Goal: Navigation & Orientation: Understand site structure

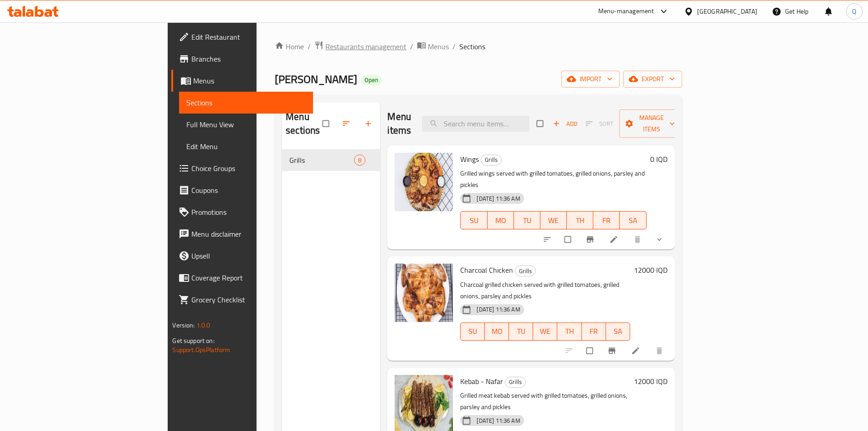
click at [325, 41] on span "Restaurants management" at bounding box center [365, 46] width 81 height 11
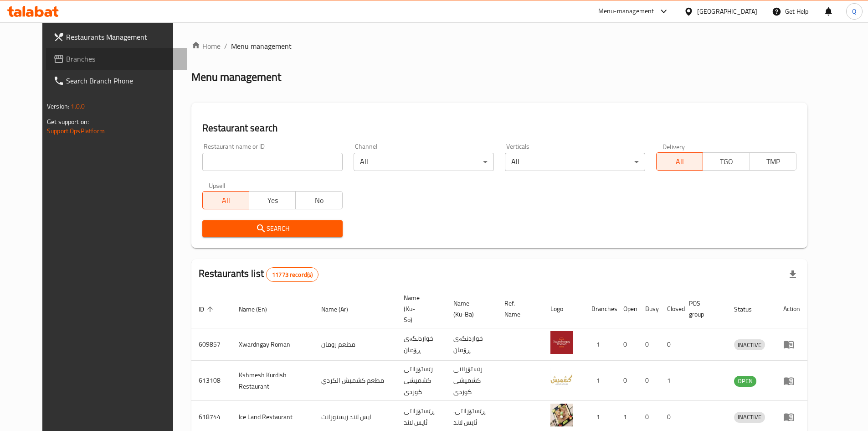
click at [72, 57] on span "Branches" at bounding box center [123, 58] width 114 height 11
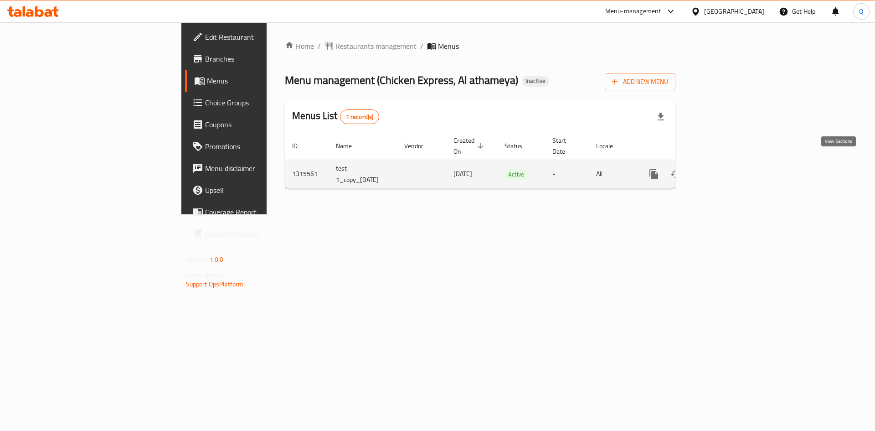
click at [724, 170] on icon "enhanced table" at bounding box center [719, 174] width 8 height 8
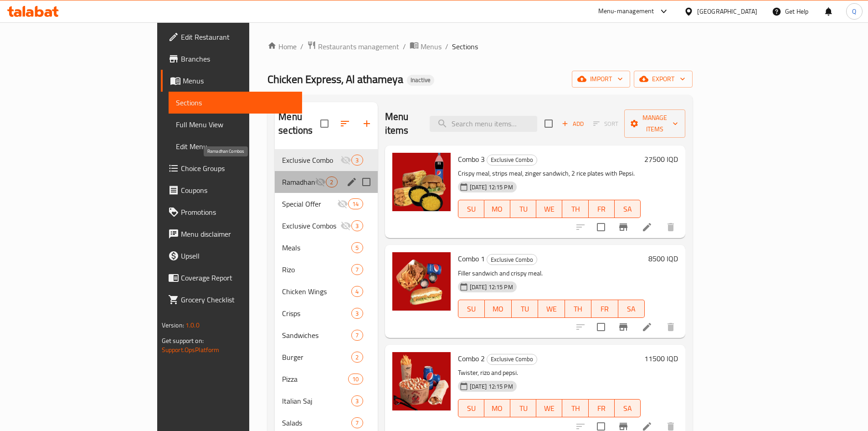
click at [282, 176] on span "Ramadhan Combos" at bounding box center [298, 181] width 33 height 11
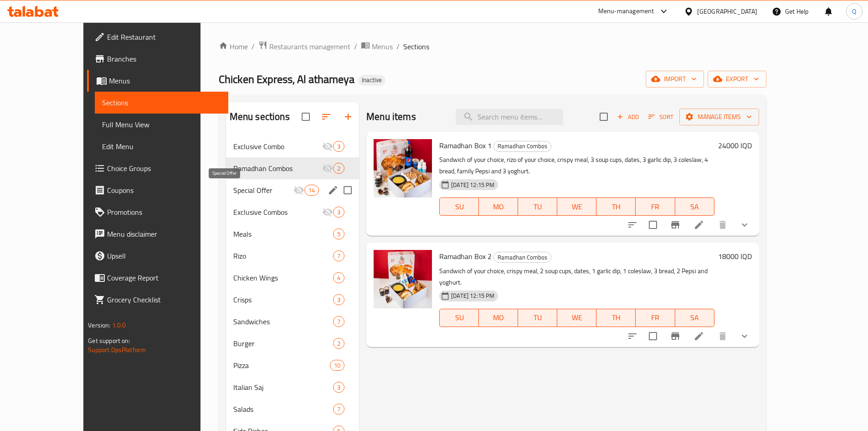
click at [238, 191] on span "Special Offer" at bounding box center [263, 190] width 60 height 11
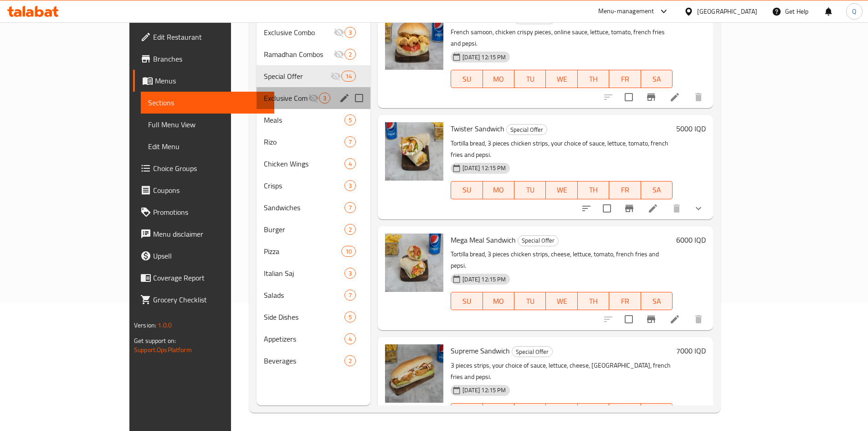
click at [262, 87] on div "Exclusive Combos 3" at bounding box center [314, 98] width 114 height 22
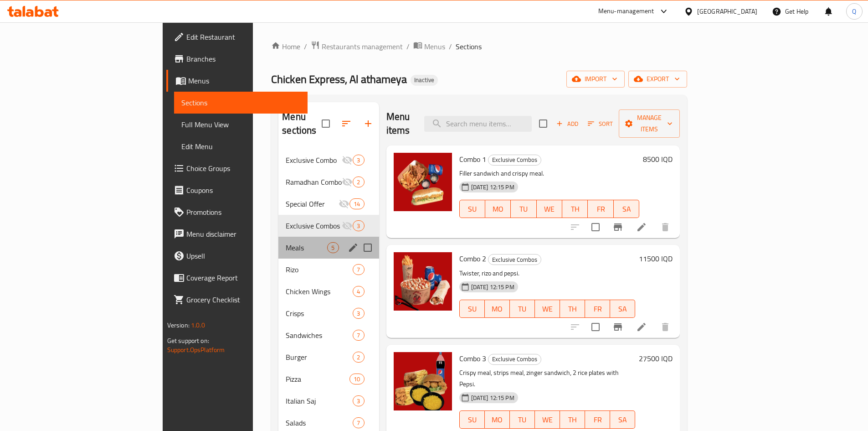
click at [278, 236] on div "Meals 5" at bounding box center [328, 247] width 100 height 22
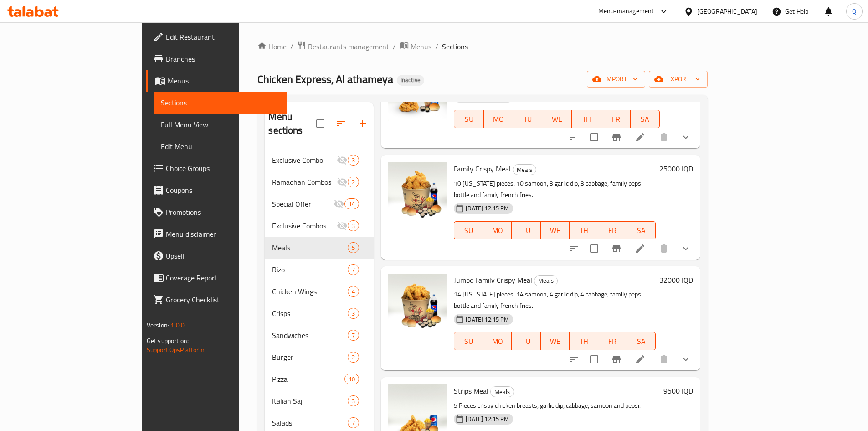
scroll to position [128, 0]
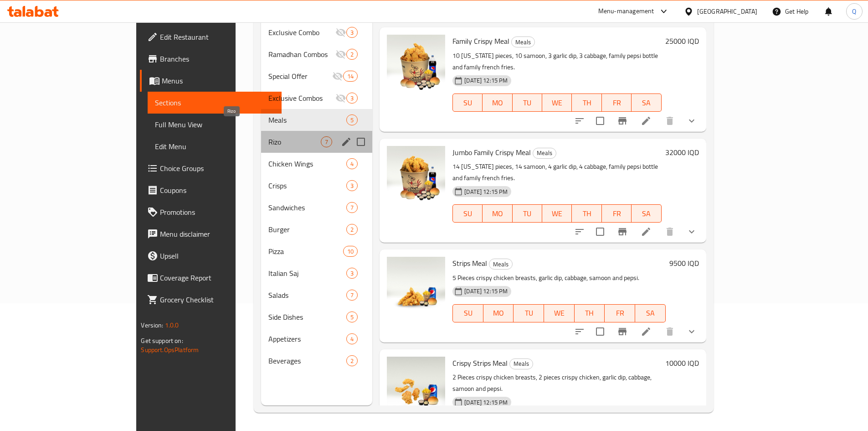
click at [268, 136] on span "Rizo" at bounding box center [294, 141] width 52 height 11
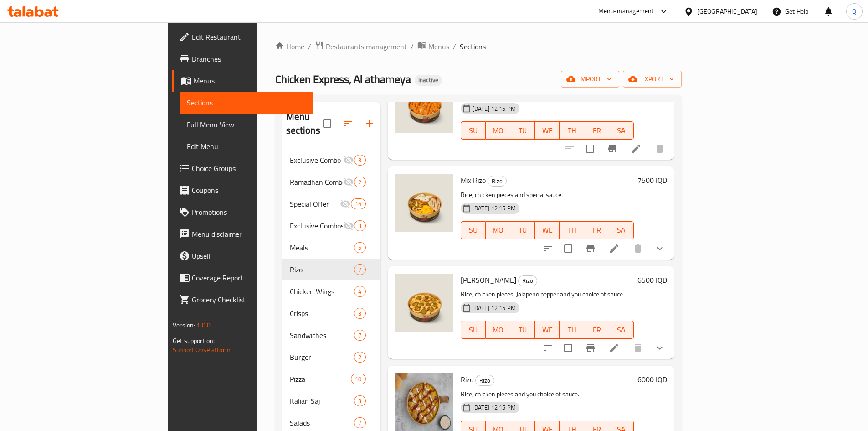
scroll to position [128, 0]
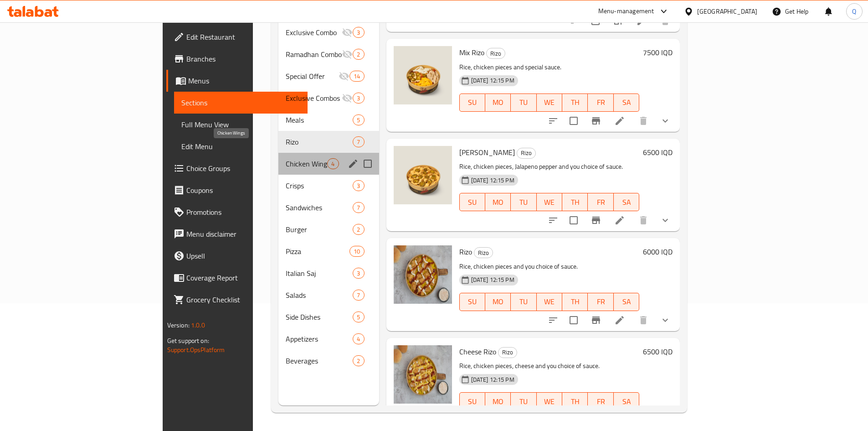
click at [286, 158] on span "Chicken Wings" at bounding box center [306, 163] width 41 height 11
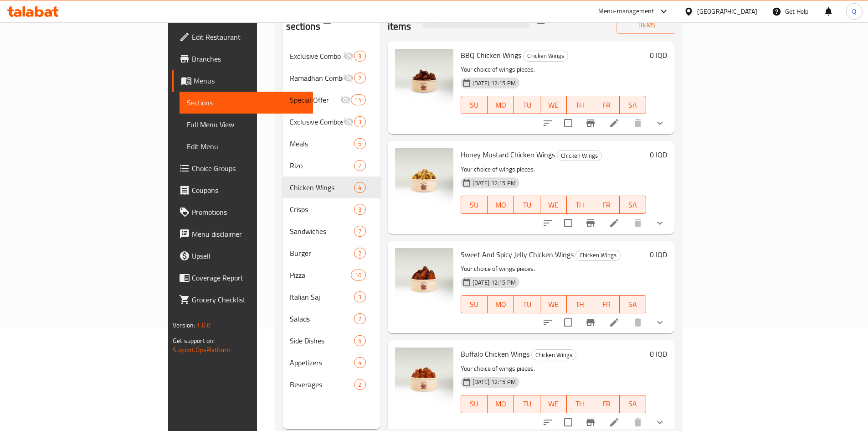
scroll to position [128, 0]
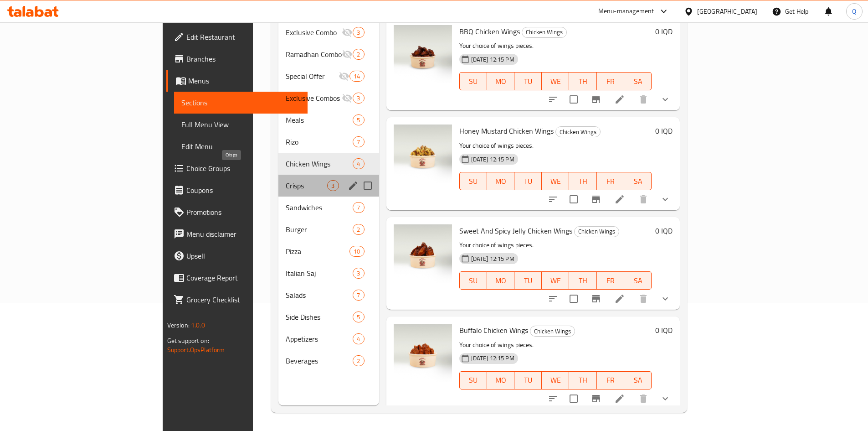
click at [286, 180] on span "Crisps" at bounding box center [306, 185] width 41 height 11
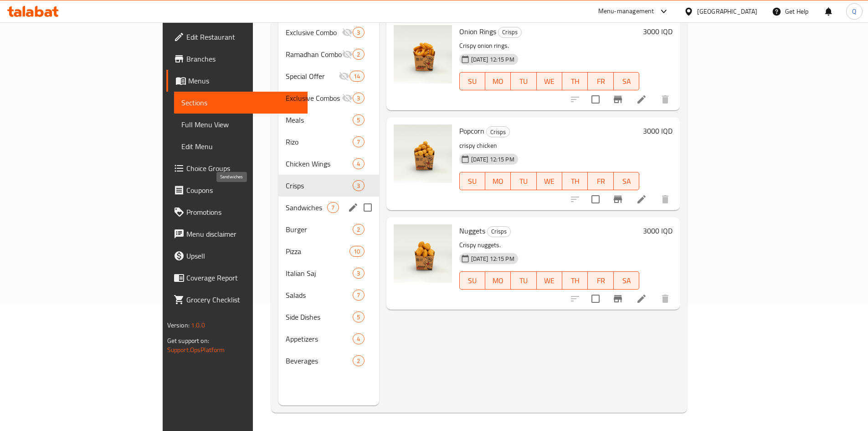
click at [286, 202] on span "Sandwiches" at bounding box center [306, 207] width 41 height 11
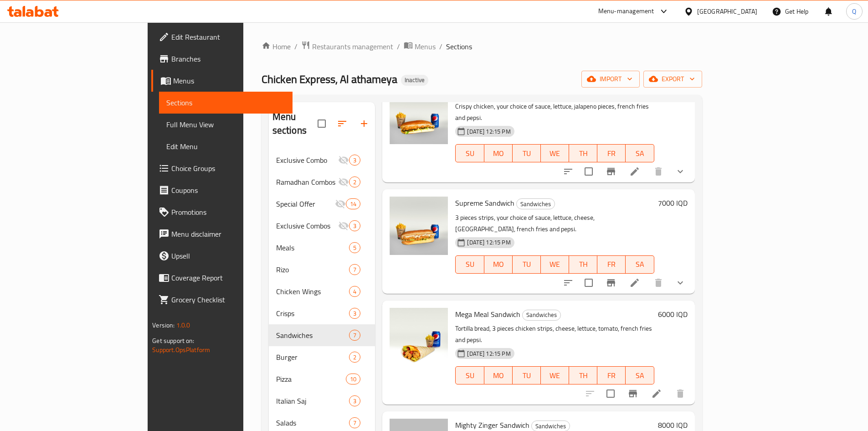
scroll to position [128, 0]
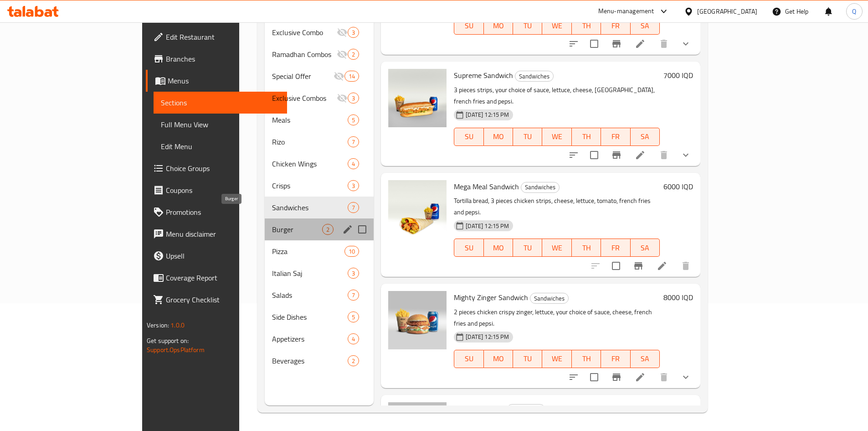
click at [272, 224] on span "Burger" at bounding box center [297, 229] width 50 height 11
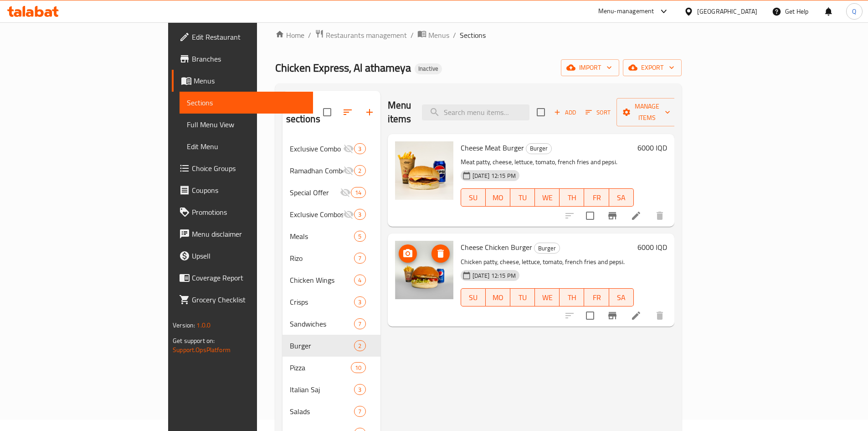
scroll to position [11, 0]
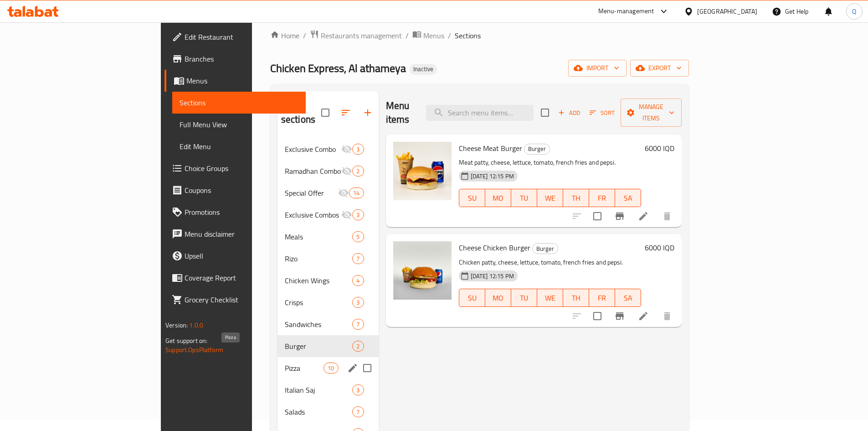
click at [285, 362] on span "Pizza" at bounding box center [304, 367] width 39 height 11
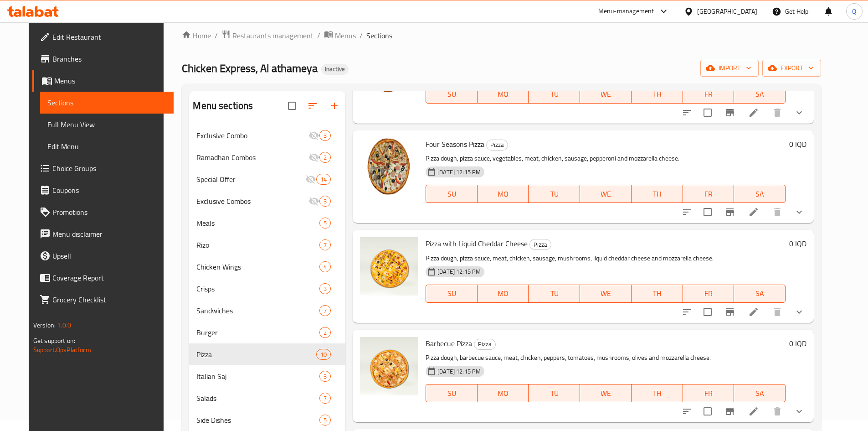
scroll to position [128, 0]
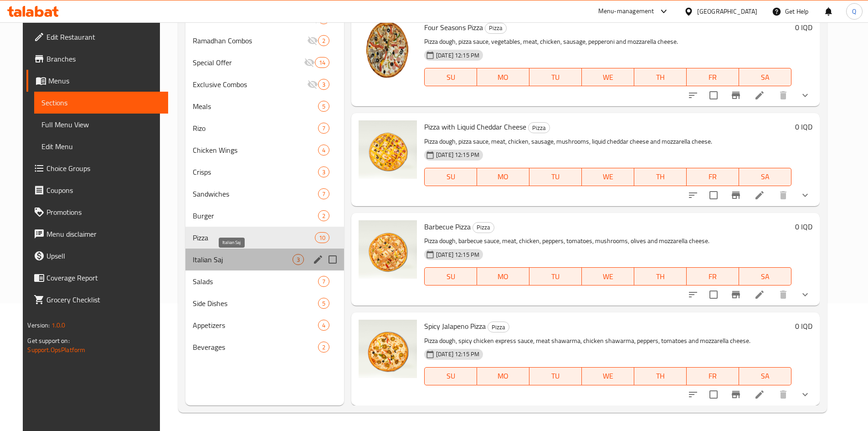
click at [196, 255] on span "Italian Saj" at bounding box center [243, 259] width 100 height 11
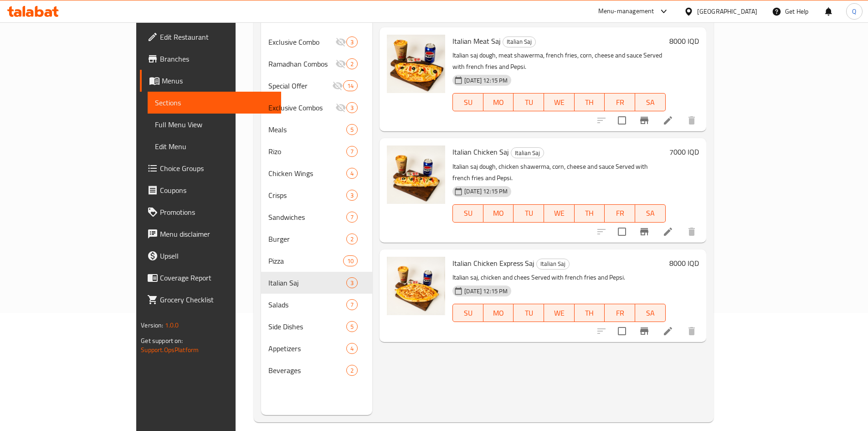
scroll to position [128, 0]
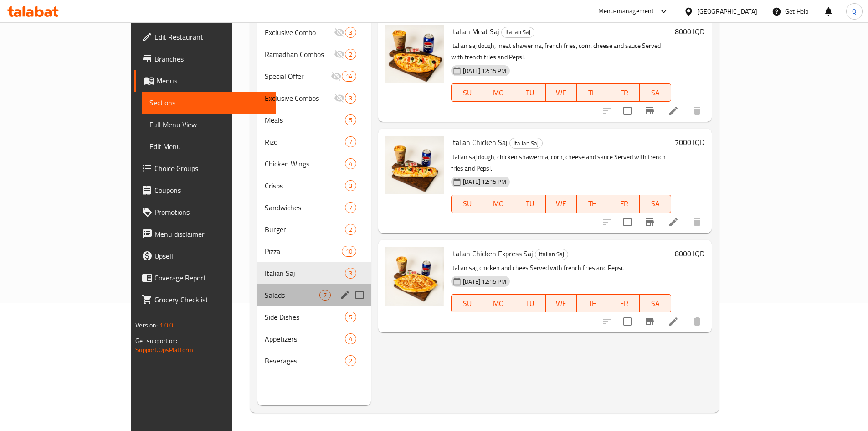
click at [257, 287] on div "Salads 7" at bounding box center [313, 295] width 113 height 22
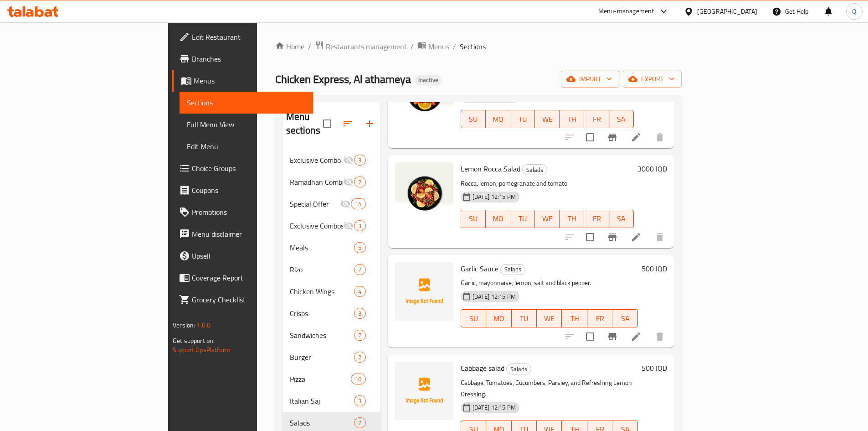
scroll to position [128, 0]
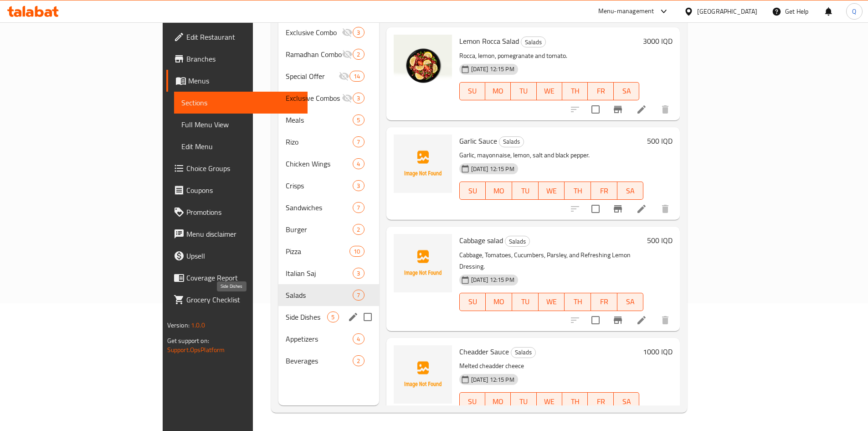
click at [286, 311] on span "Side Dishes" at bounding box center [306, 316] width 41 height 11
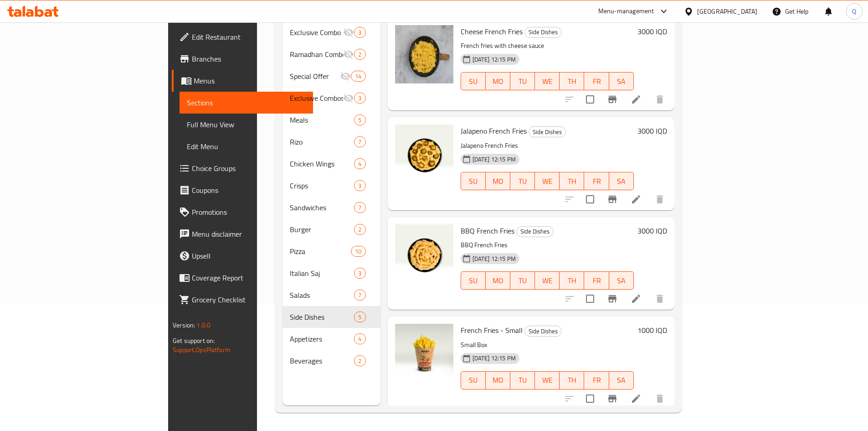
scroll to position [90, 0]
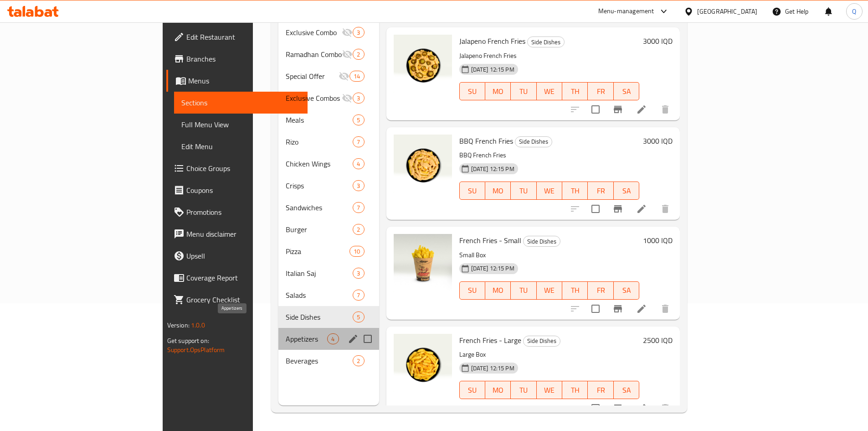
click at [286, 333] on span "Appetizers" at bounding box center [306, 338] width 41 height 11
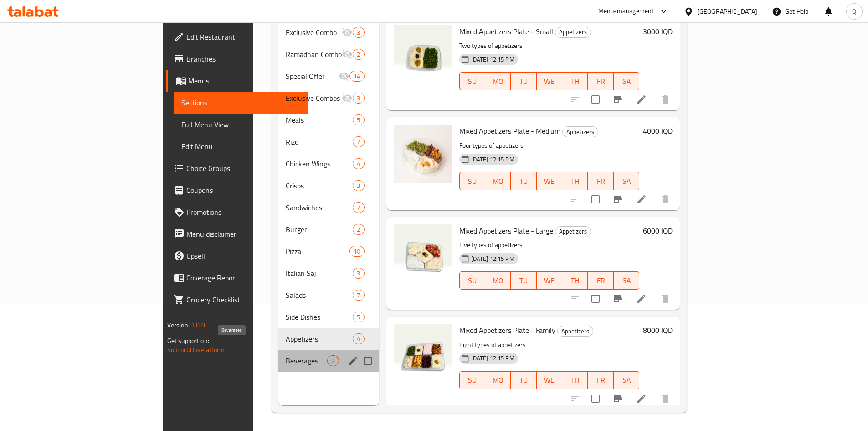
click at [286, 355] on span "Beverages" at bounding box center [306, 360] width 41 height 11
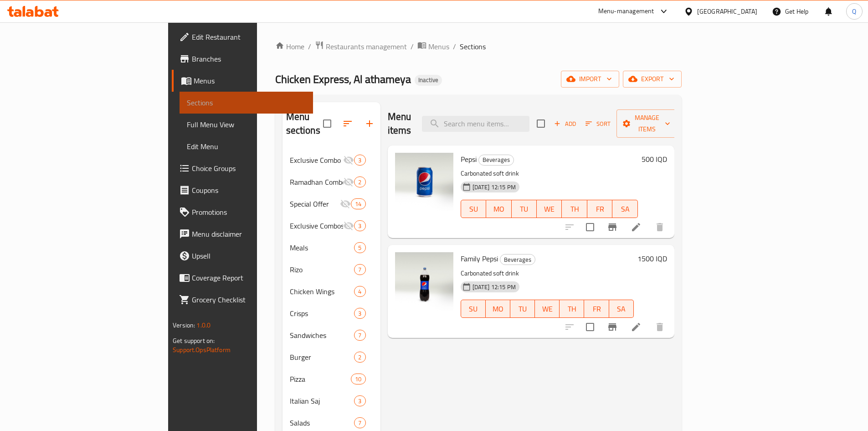
click at [180, 111] on link "Sections" at bounding box center [247, 103] width 134 height 22
